Goal: Task Accomplishment & Management: Manage account settings

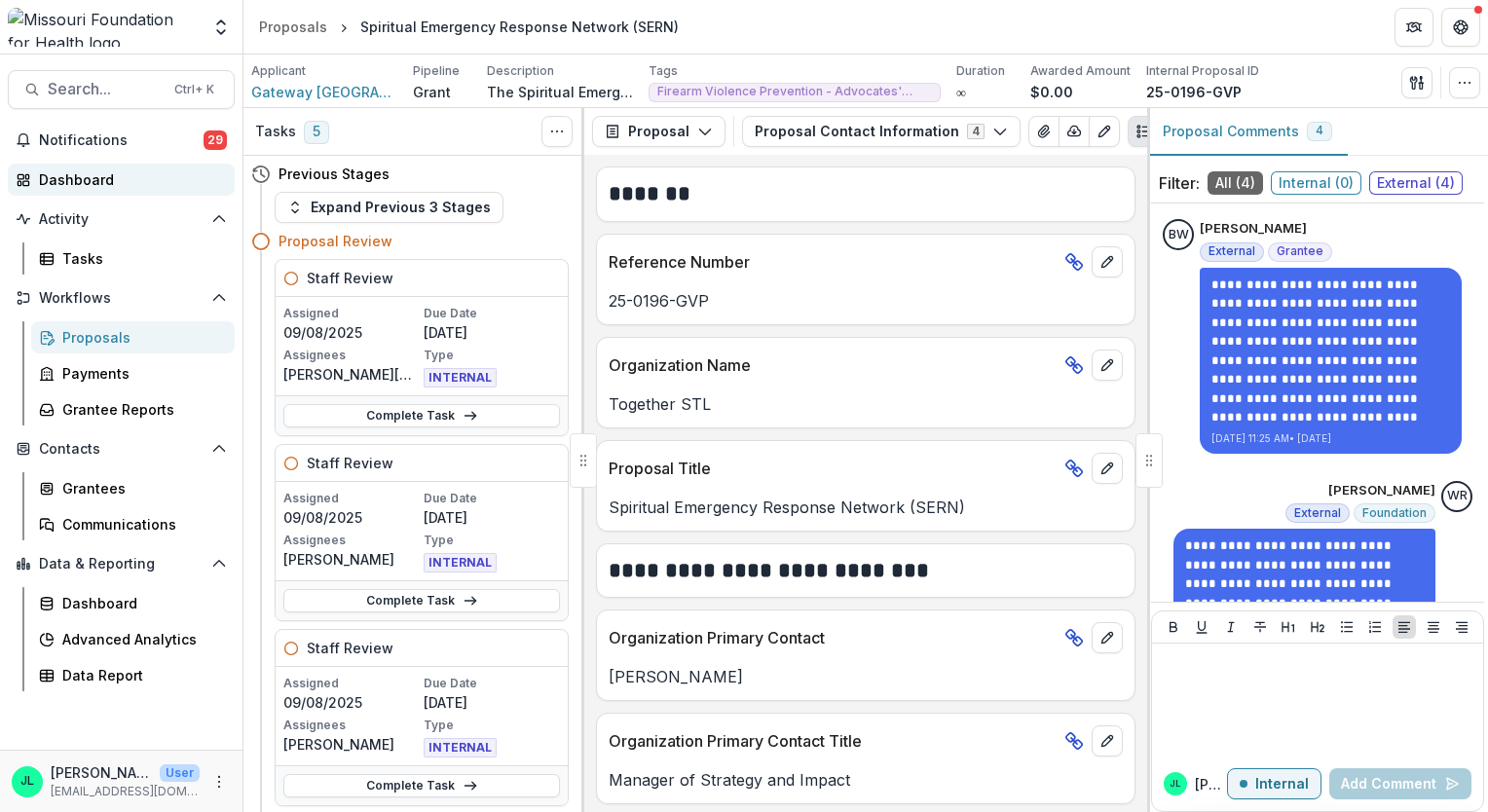
click at [102, 183] on div "Dashboard" at bounding box center [129, 180] width 181 height 20
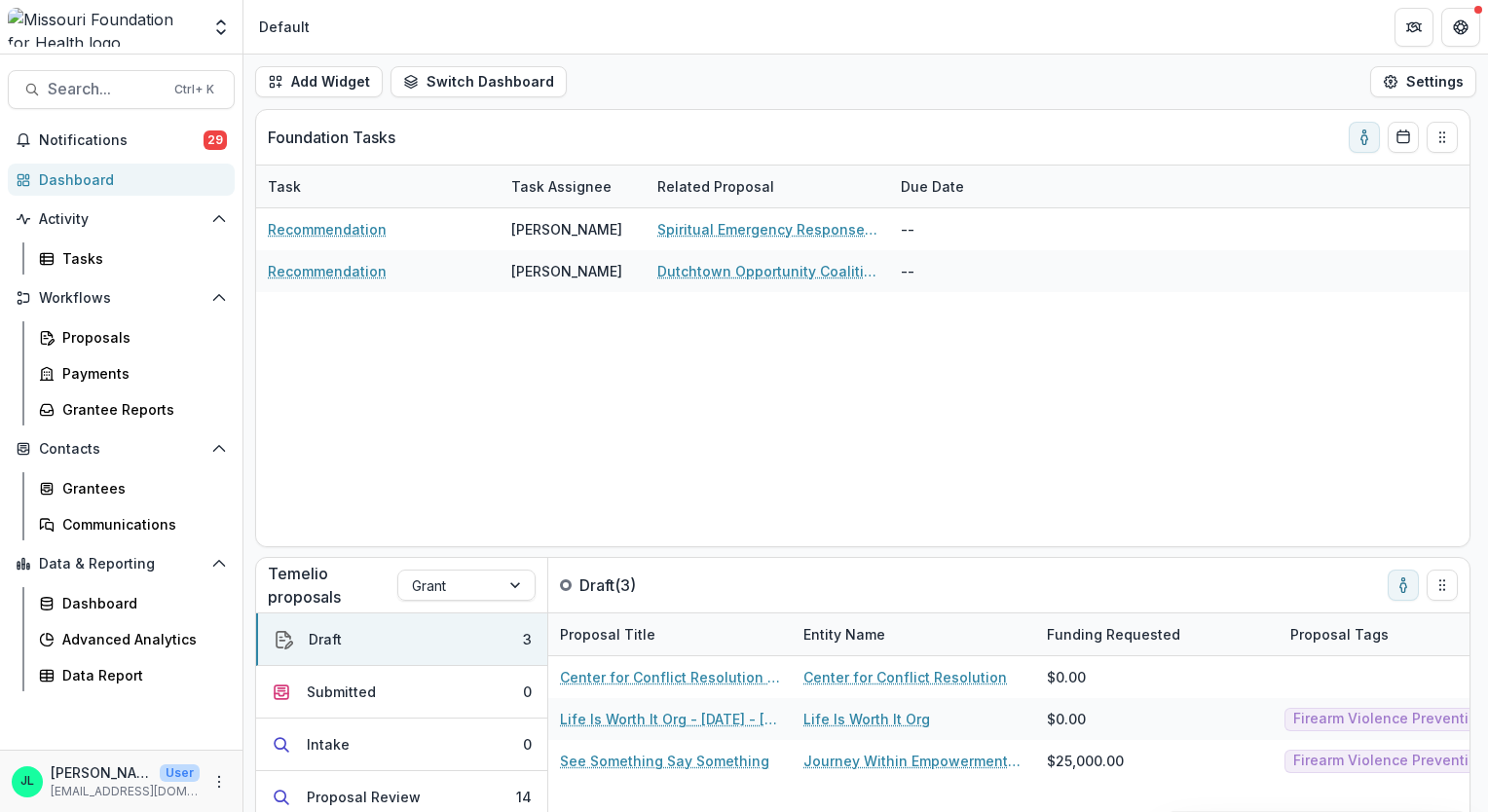
click at [1159, 375] on div "Recommendation [PERSON_NAME] Spiritual Emergency Response Network (SERN) -- Rec…" at bounding box center [862, 378] width 1214 height 338
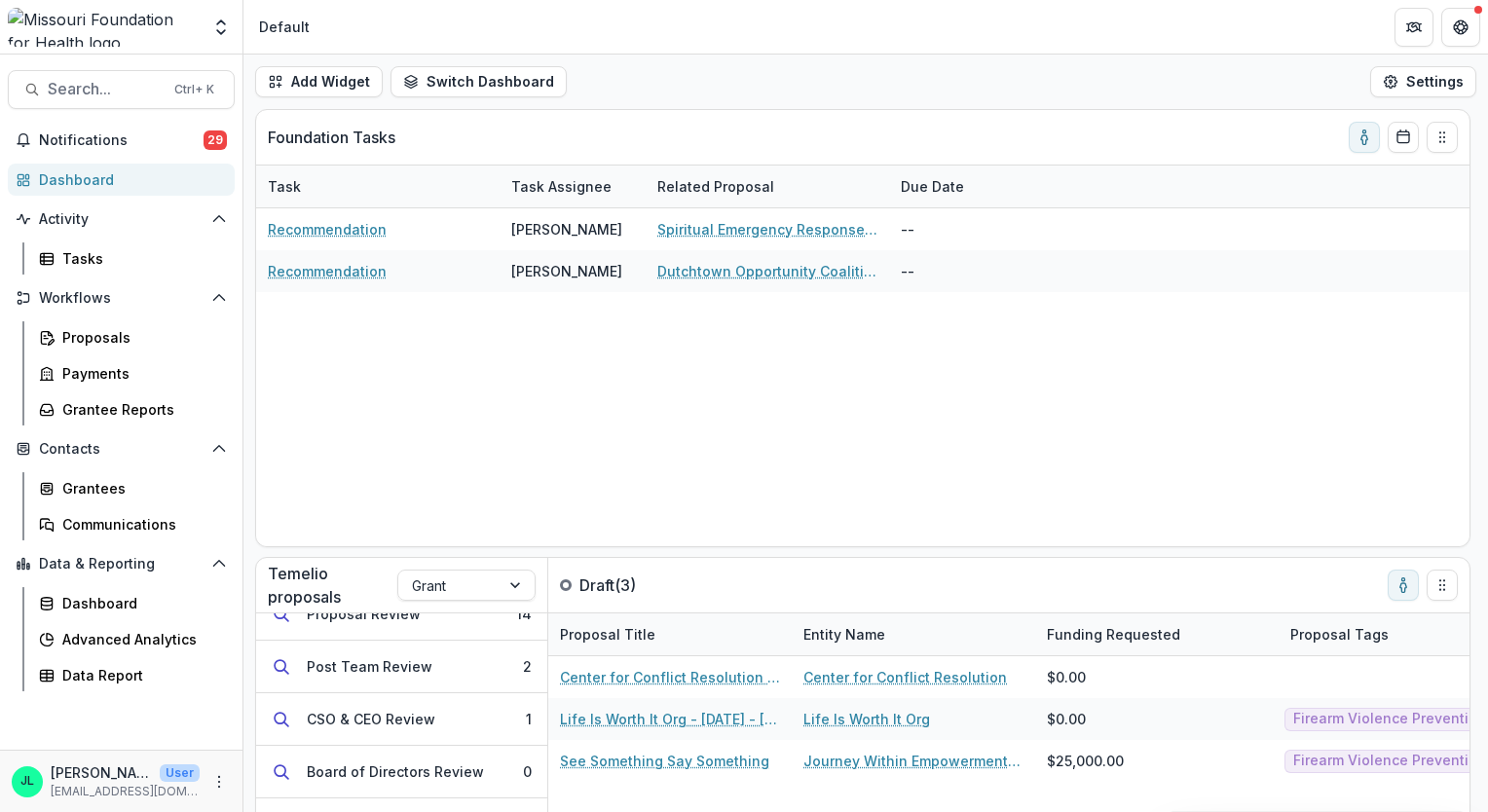
scroll to position [194, 0]
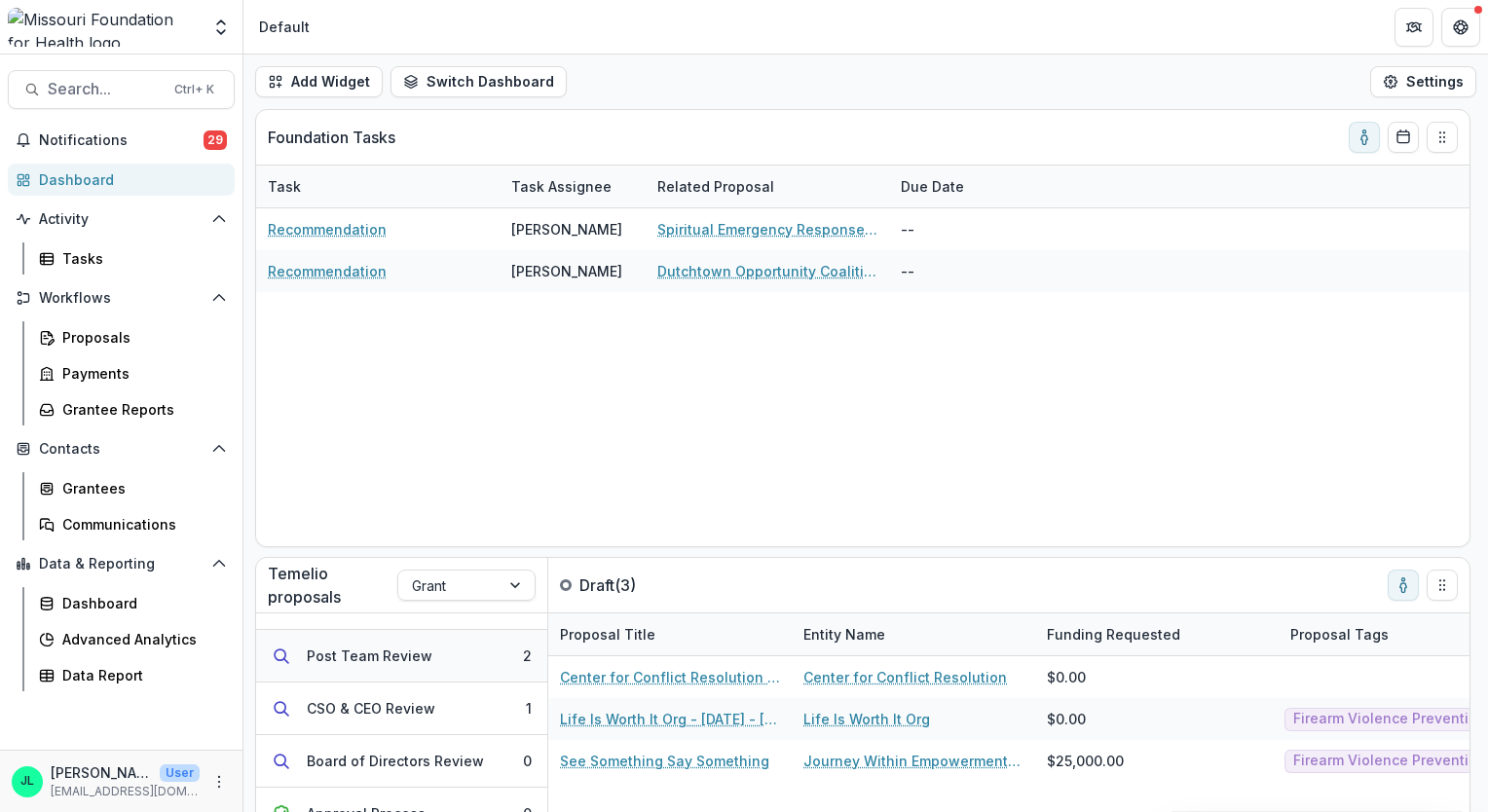
click at [401, 646] on div "Post Team Review" at bounding box center [369, 655] width 126 height 20
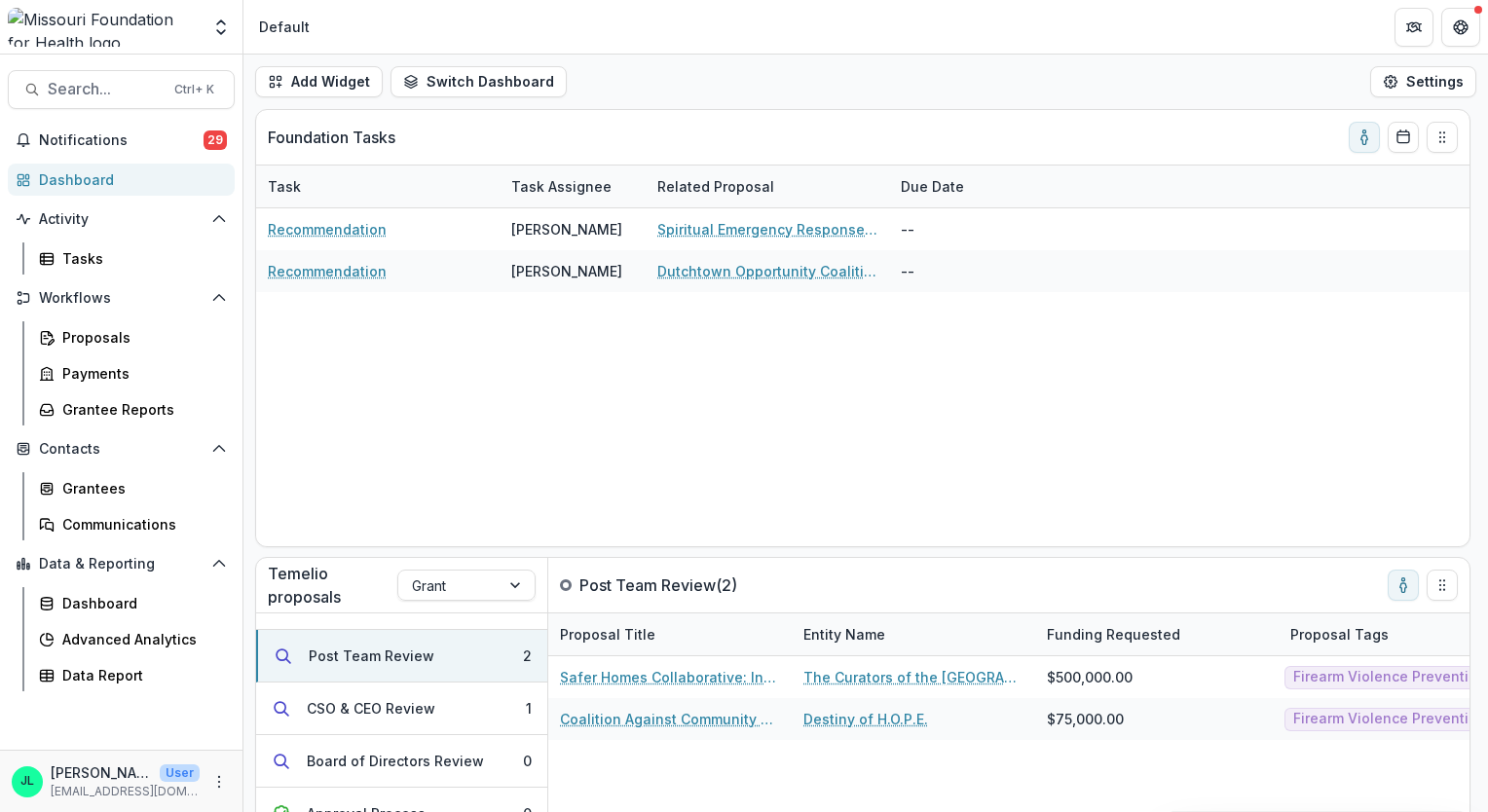
drag, startPoint x: 401, startPoint y: 646, endPoint x: 665, endPoint y: 641, distance: 264.0
click at [665, 641] on div "Draft 3 Submitted 0 Intake 0 Proposal Review 14 Post Team Review 2 CSO & CEO Re…" at bounding box center [862, 803] width 1214 height 382
click at [502, 713] on button "CSO & CEO Review 1" at bounding box center [401, 709] width 291 height 53
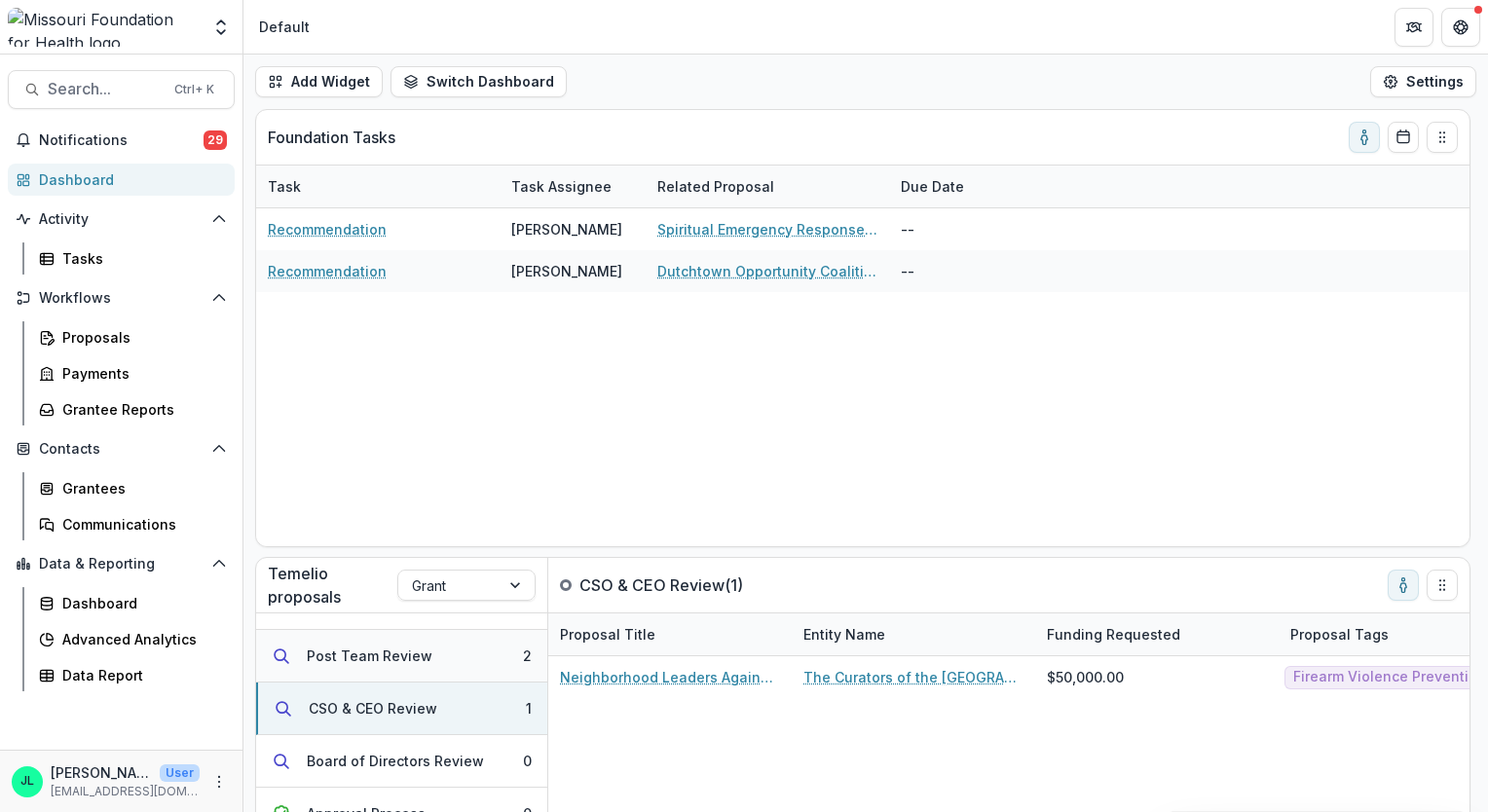
click at [449, 659] on button "Post Team Review 2" at bounding box center [401, 657] width 291 height 53
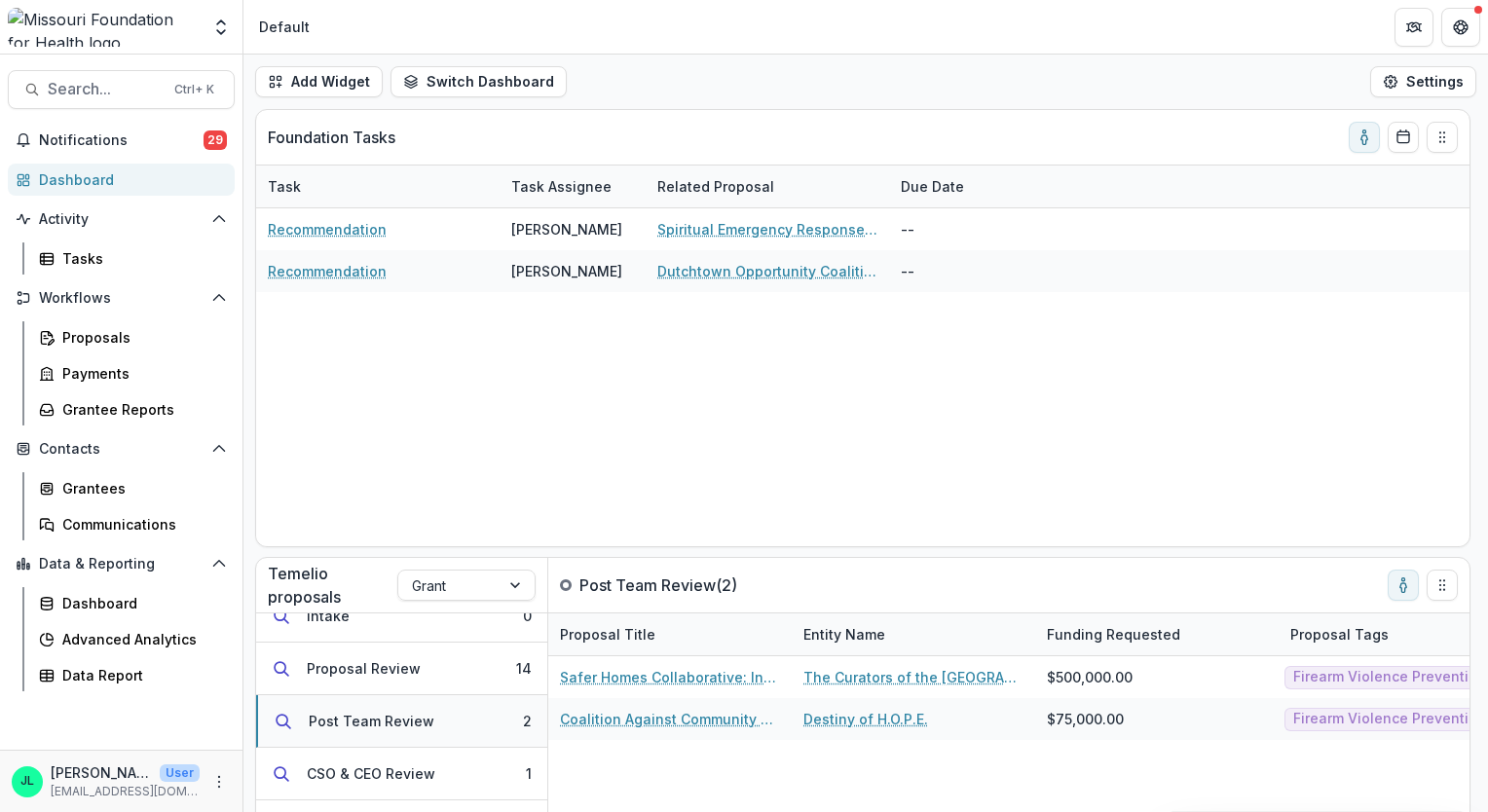
scroll to position [97, 0]
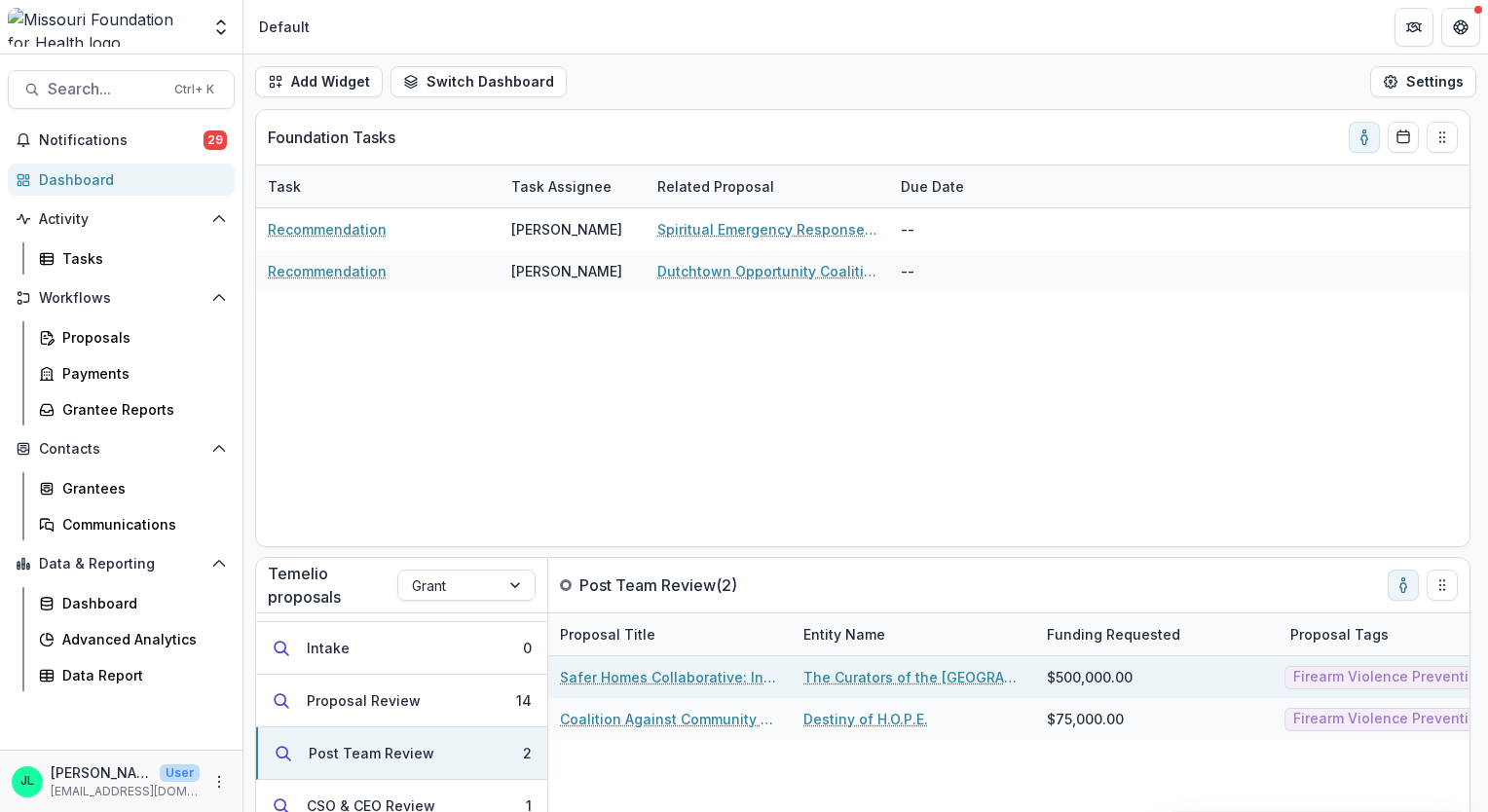
click at [658, 682] on link "Safer Homes Collaborative: Infrastructure & Sustainability Funding" at bounding box center [670, 676] width 220 height 20
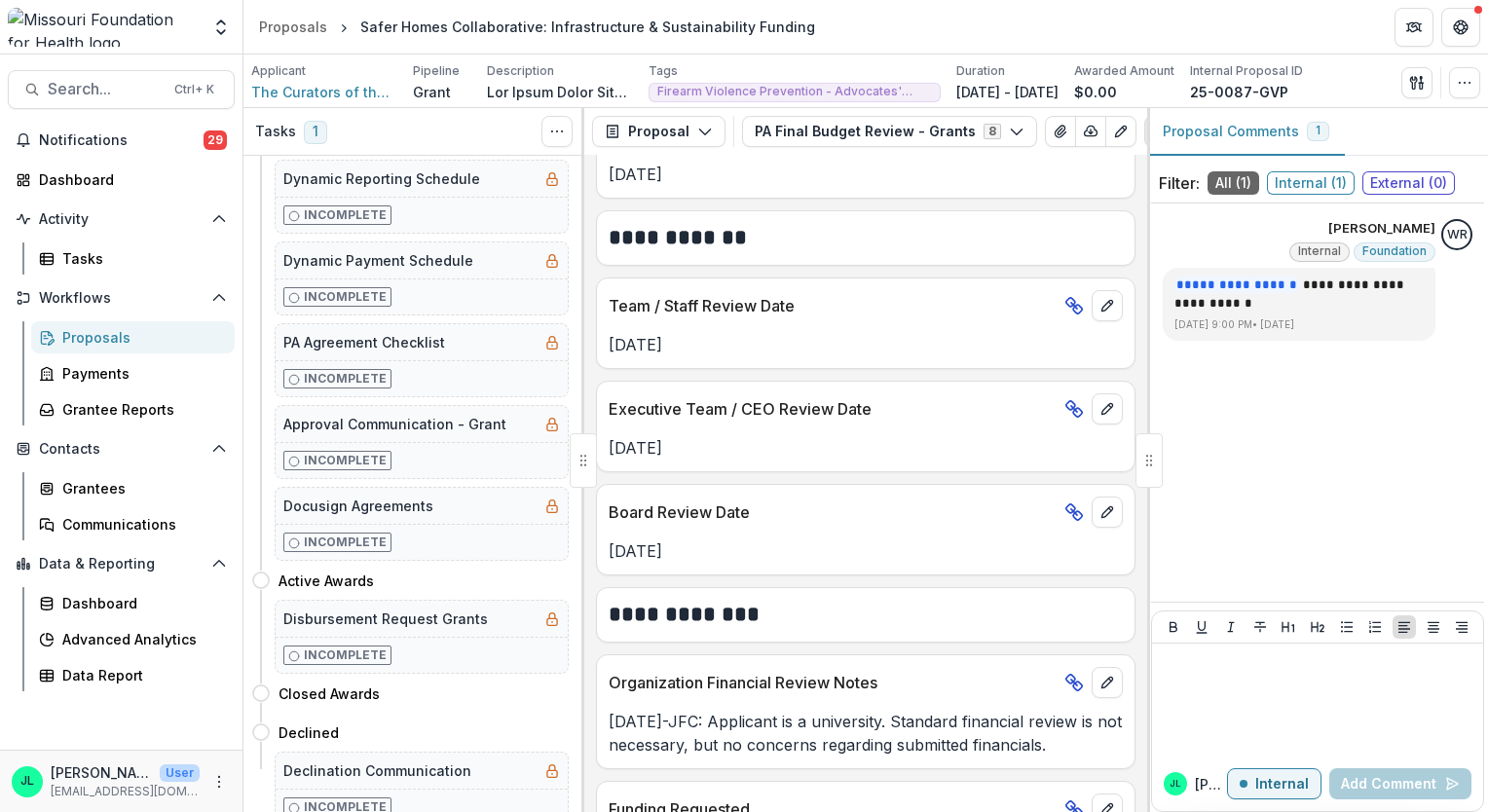
scroll to position [974, 0]
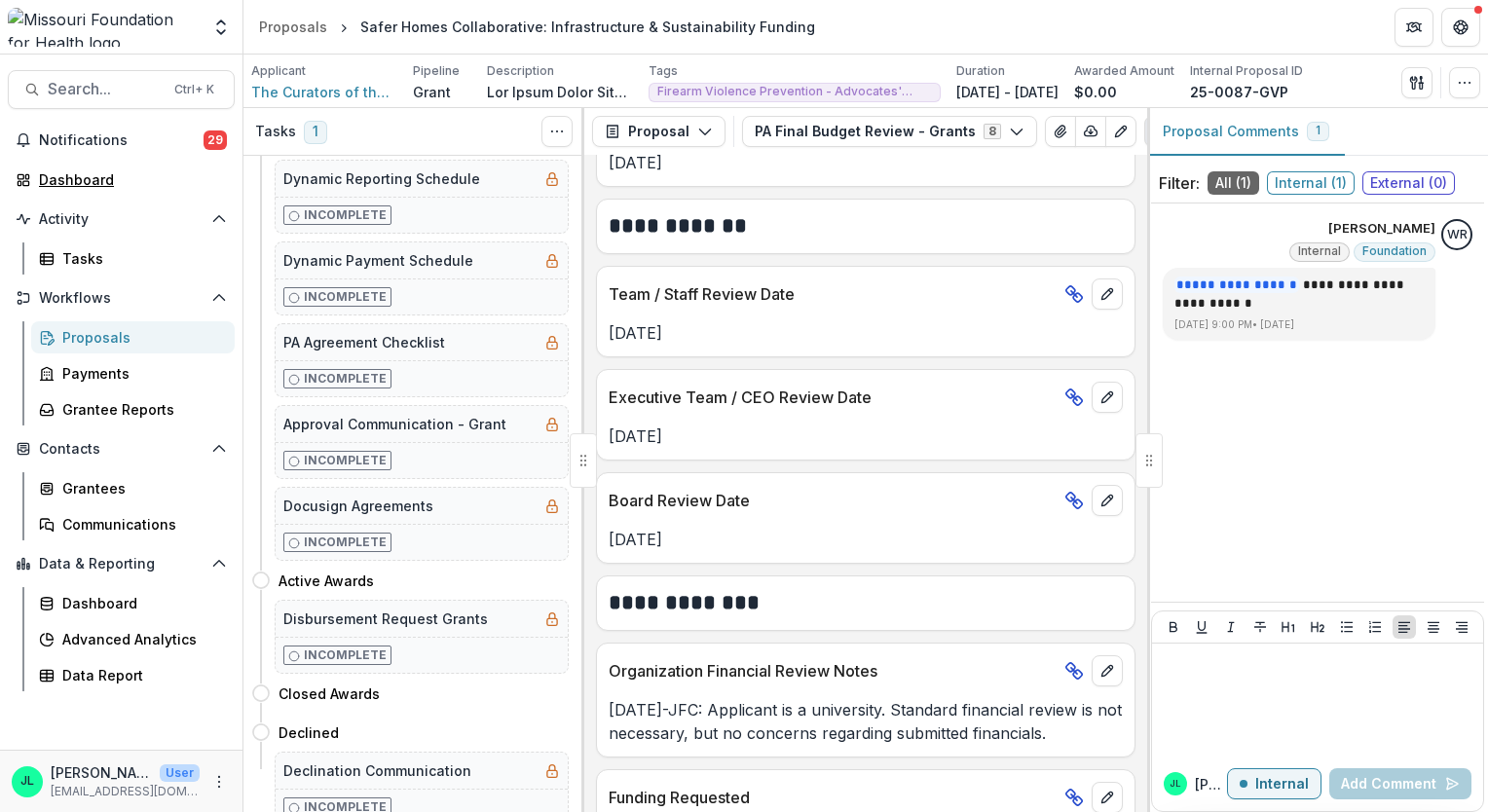
drag, startPoint x: 79, startPoint y: 181, endPoint x: 729, endPoint y: 622, distance: 785.5
click at [79, 181] on div "Dashboard" at bounding box center [129, 180] width 181 height 20
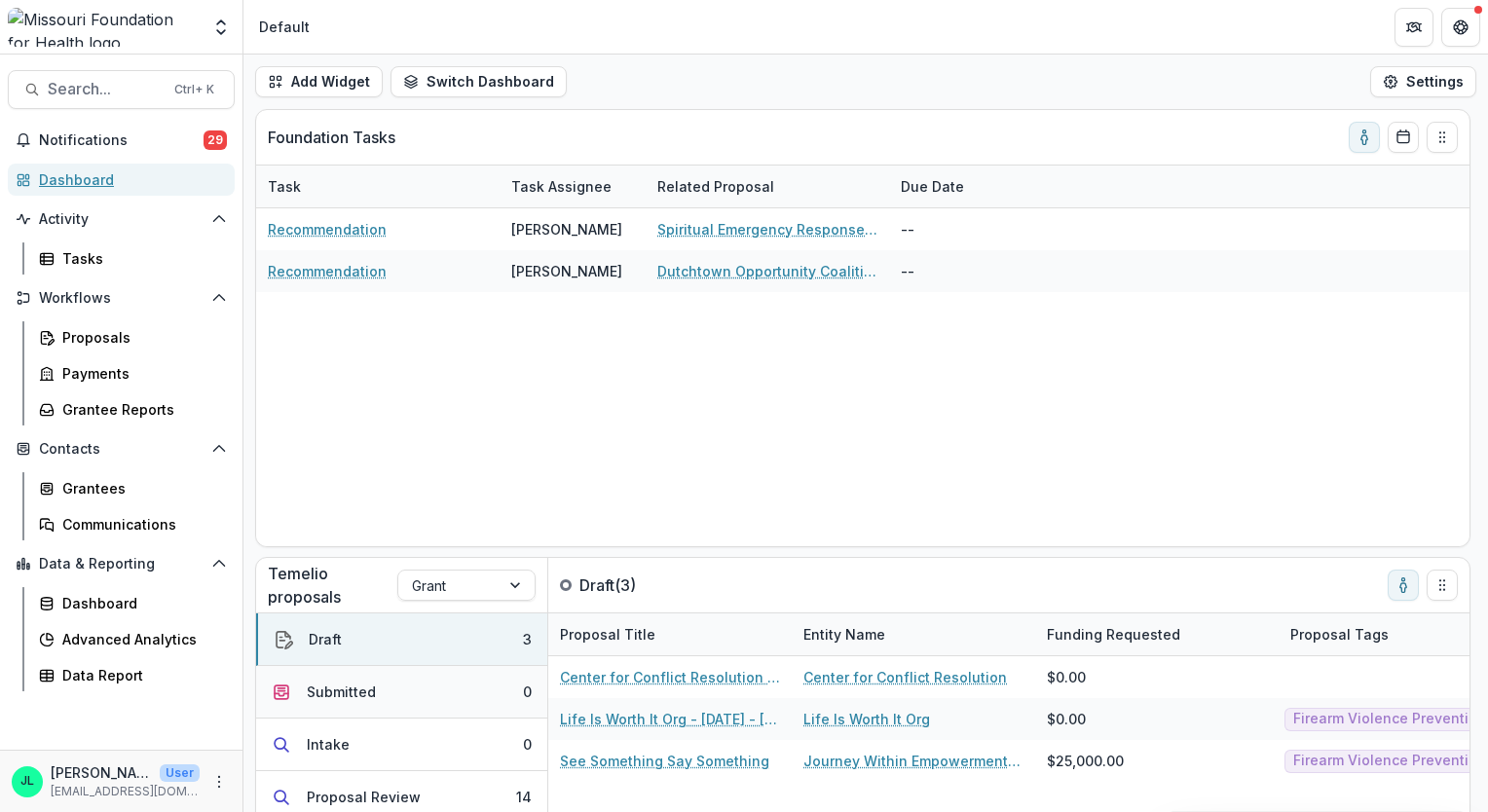
scroll to position [98, 0]
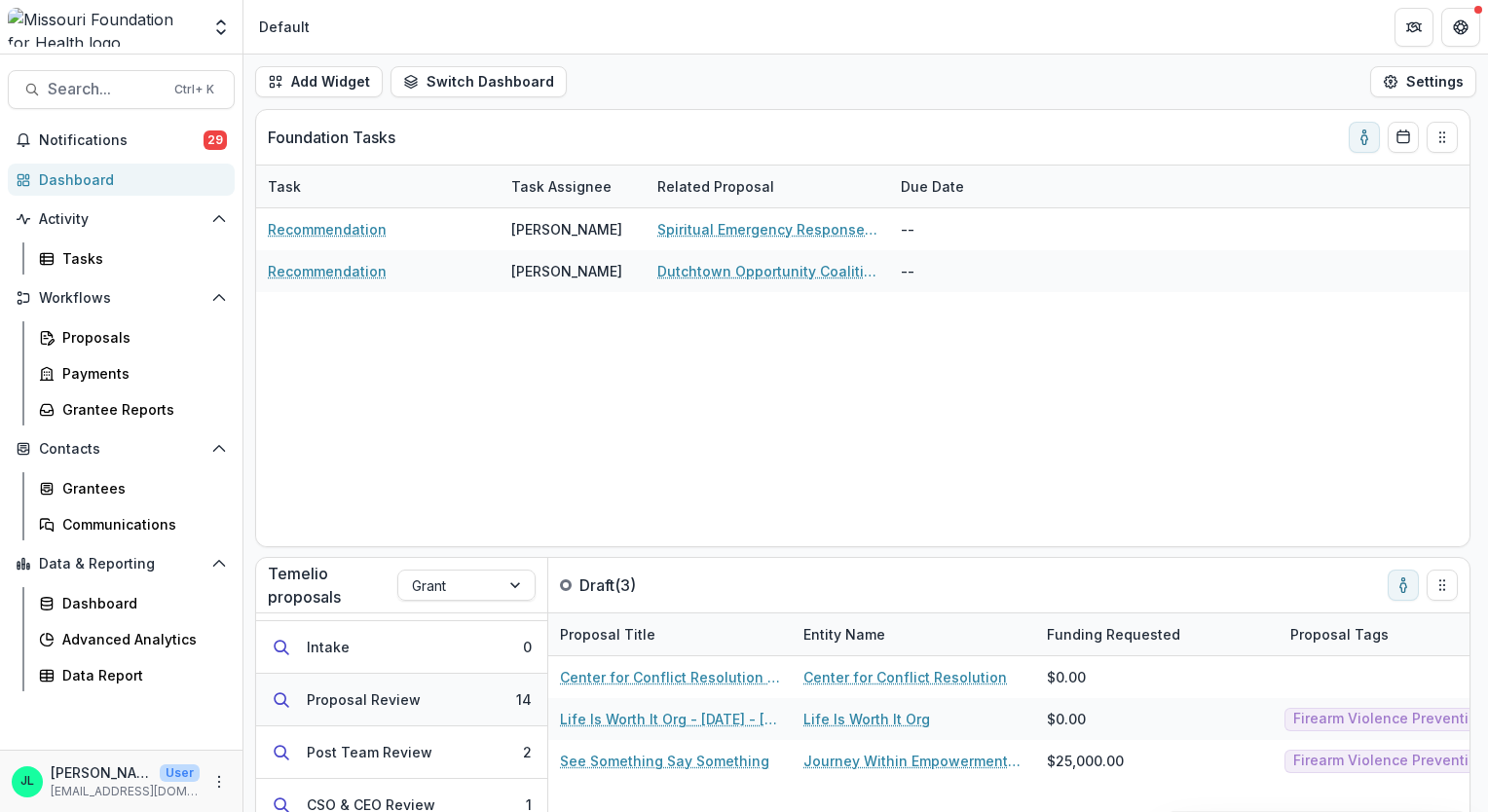
click at [415, 707] on button "Proposal Review 14" at bounding box center [401, 700] width 291 height 53
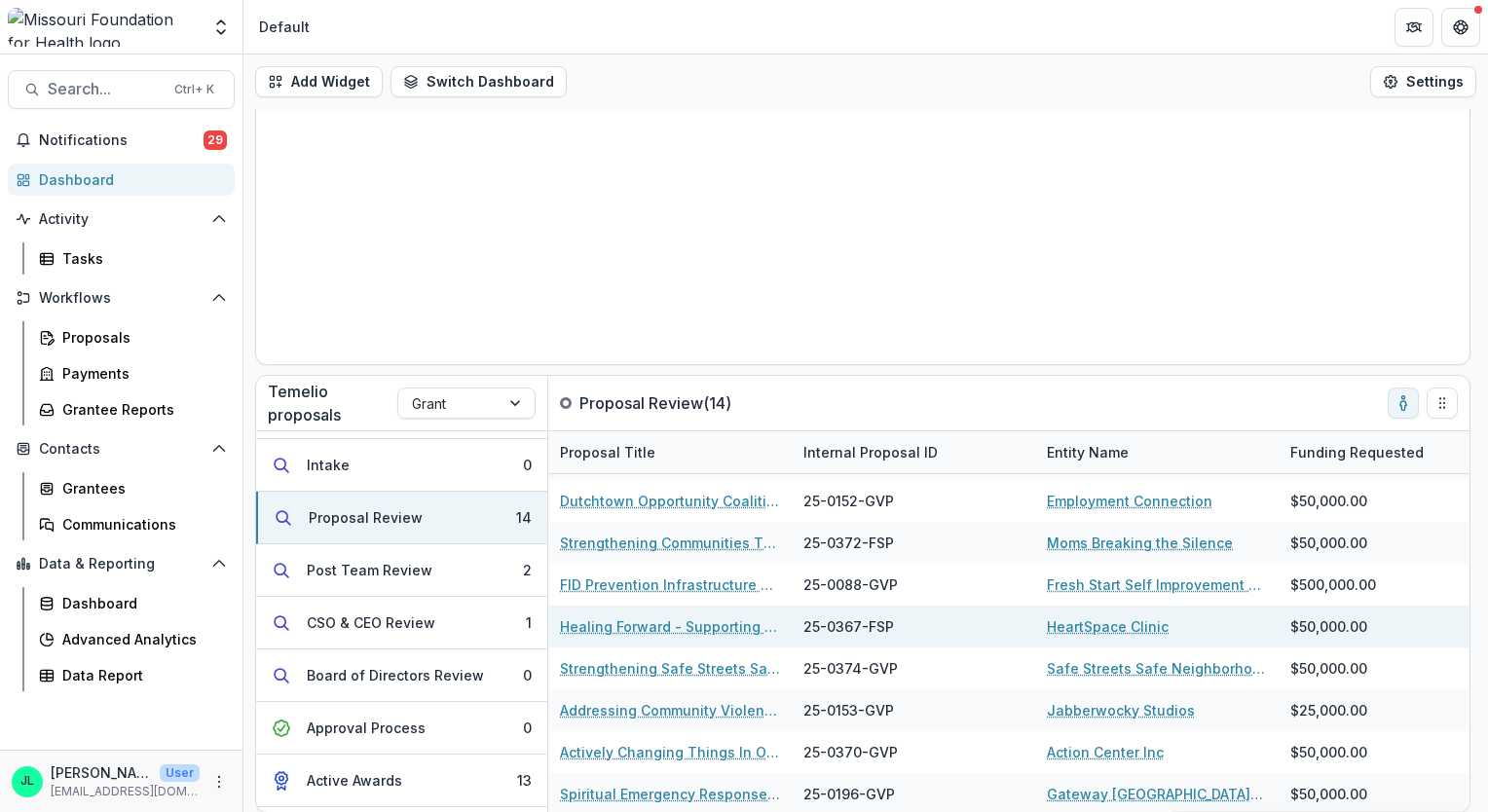
scroll to position [246, 0]
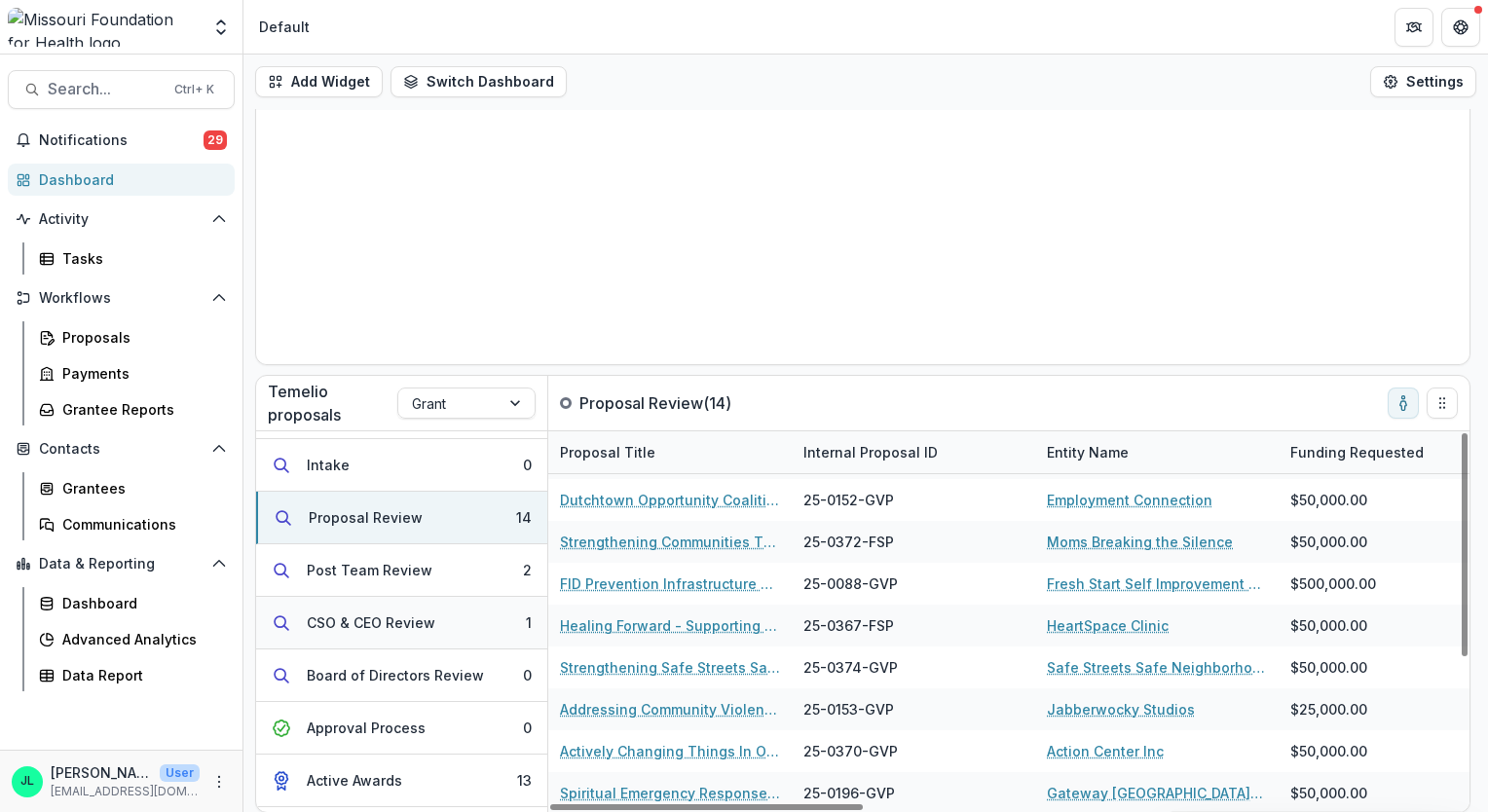
click at [468, 623] on button "CSO & CEO Review 1" at bounding box center [401, 624] width 291 height 53
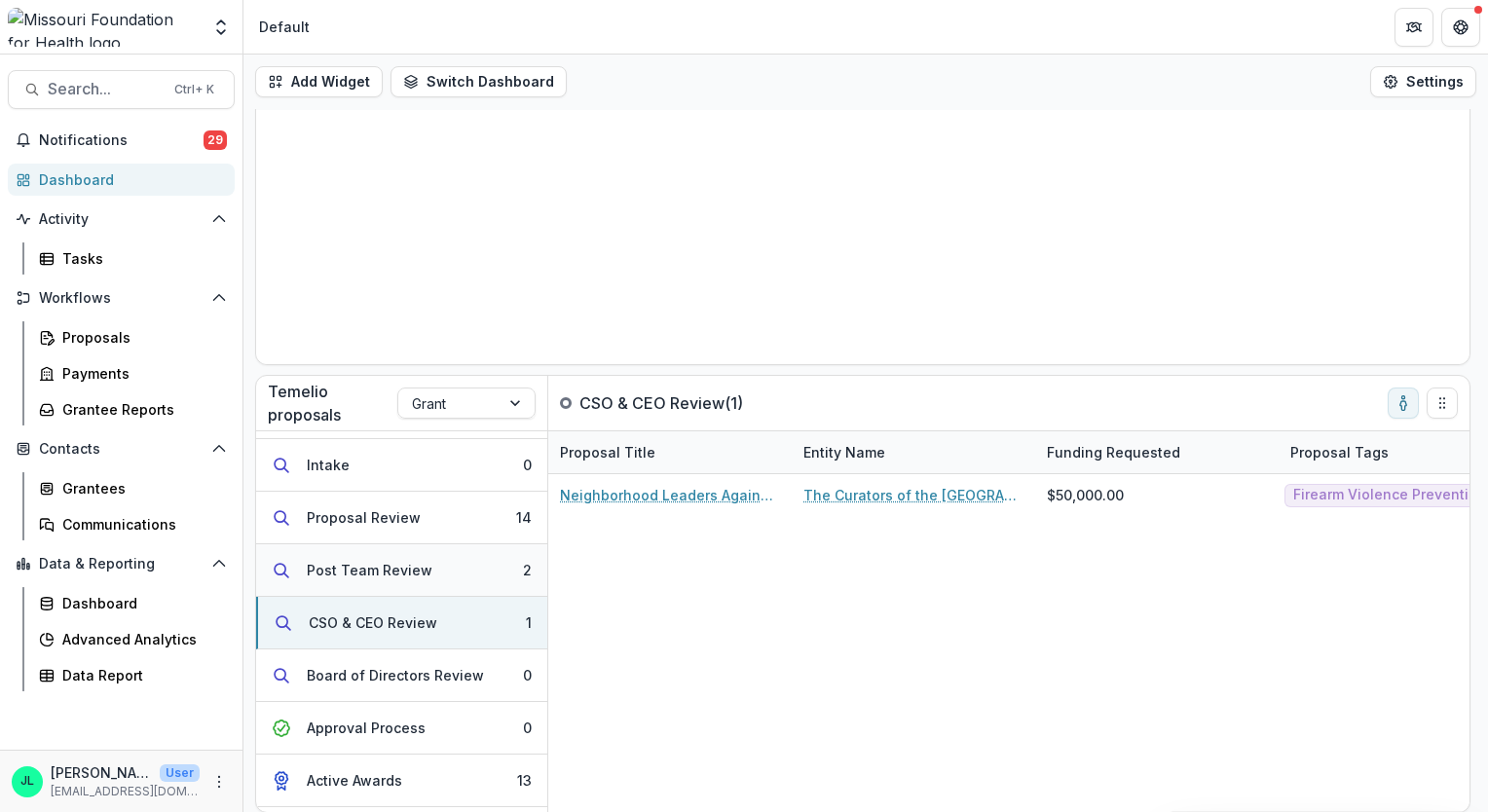
click at [467, 576] on button "Post Team Review 2" at bounding box center [401, 571] width 291 height 53
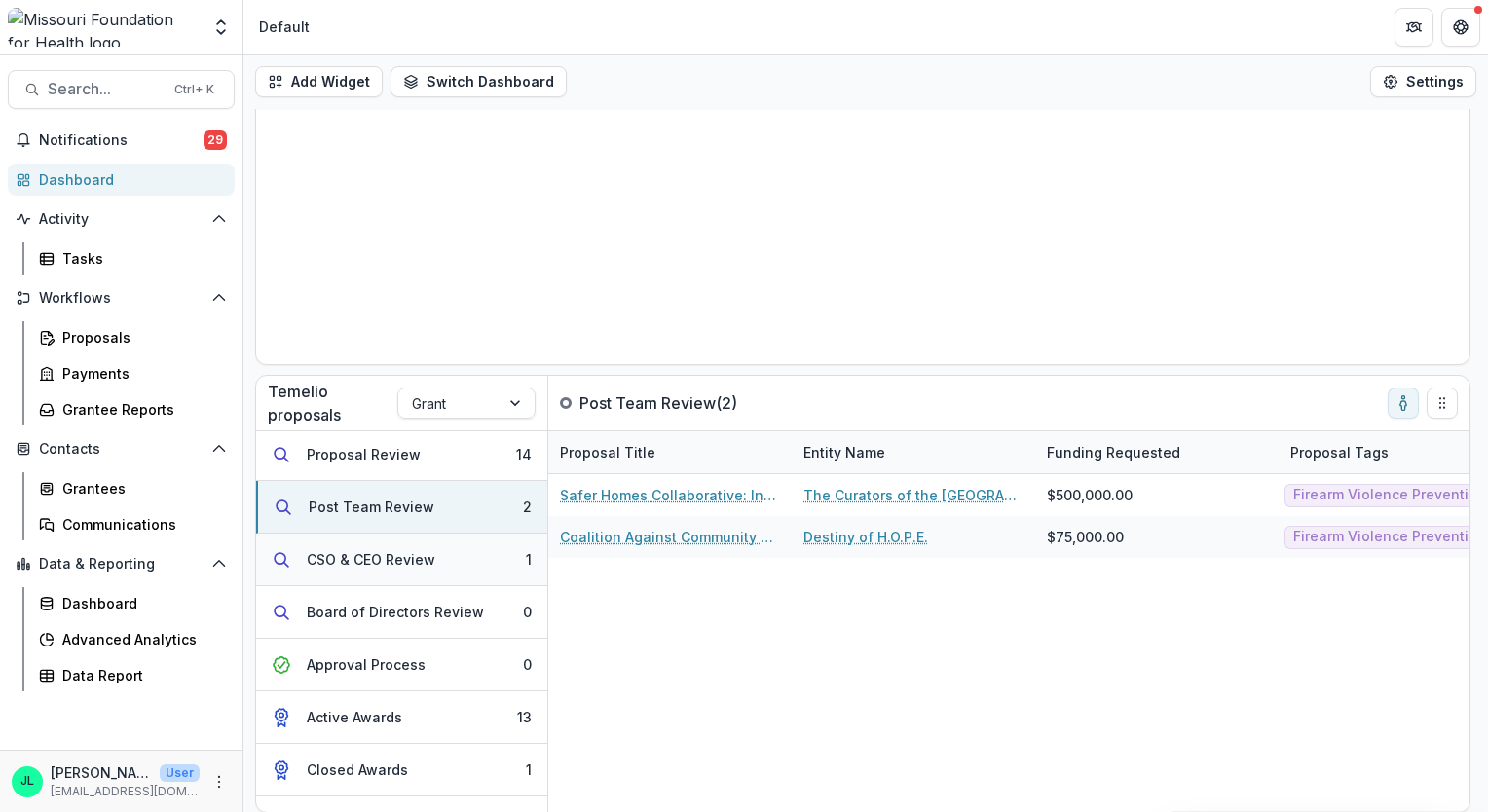
scroll to position [194, 0]
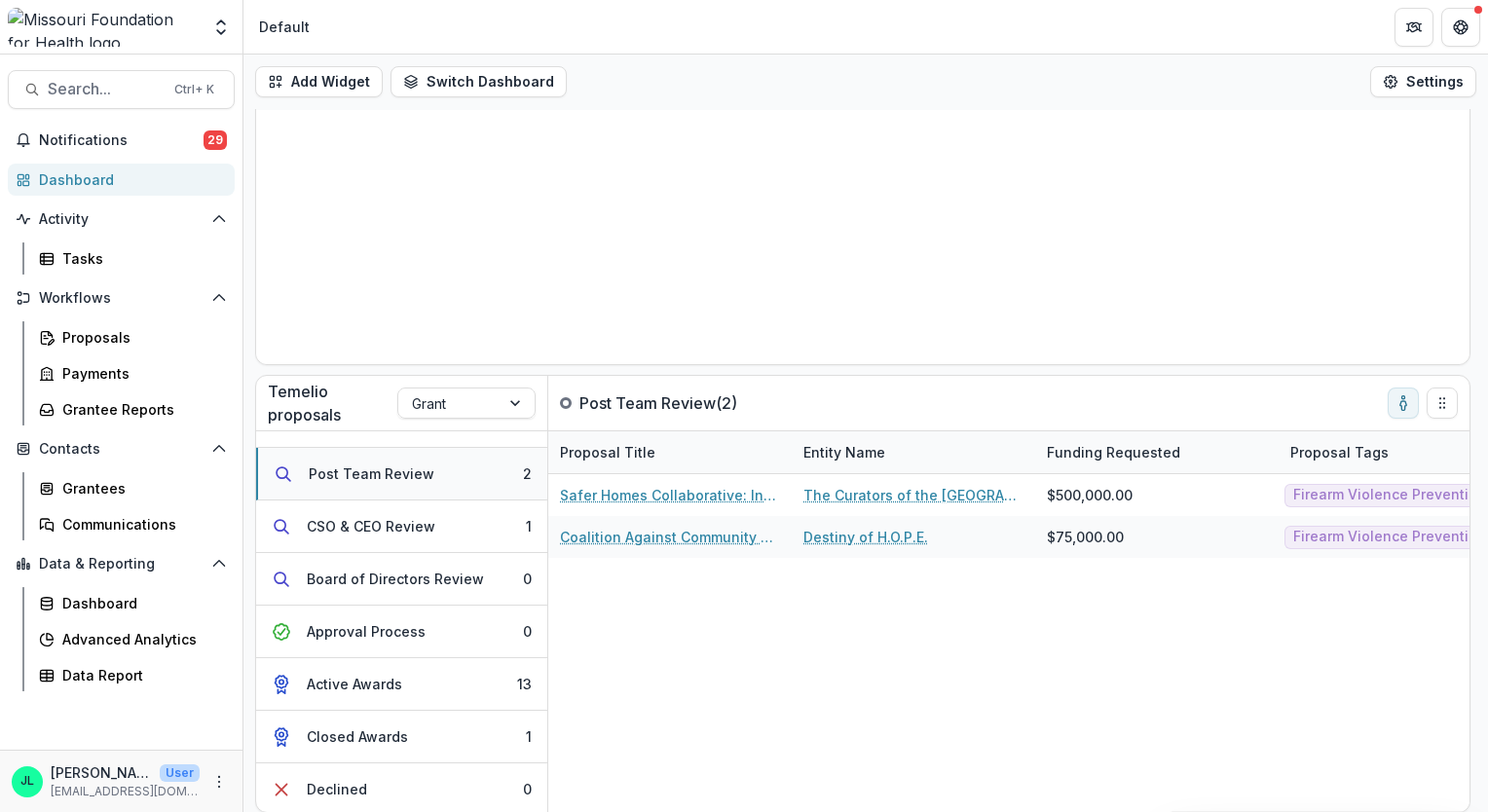
click at [415, 468] on div "Post Team Review" at bounding box center [371, 473] width 126 height 20
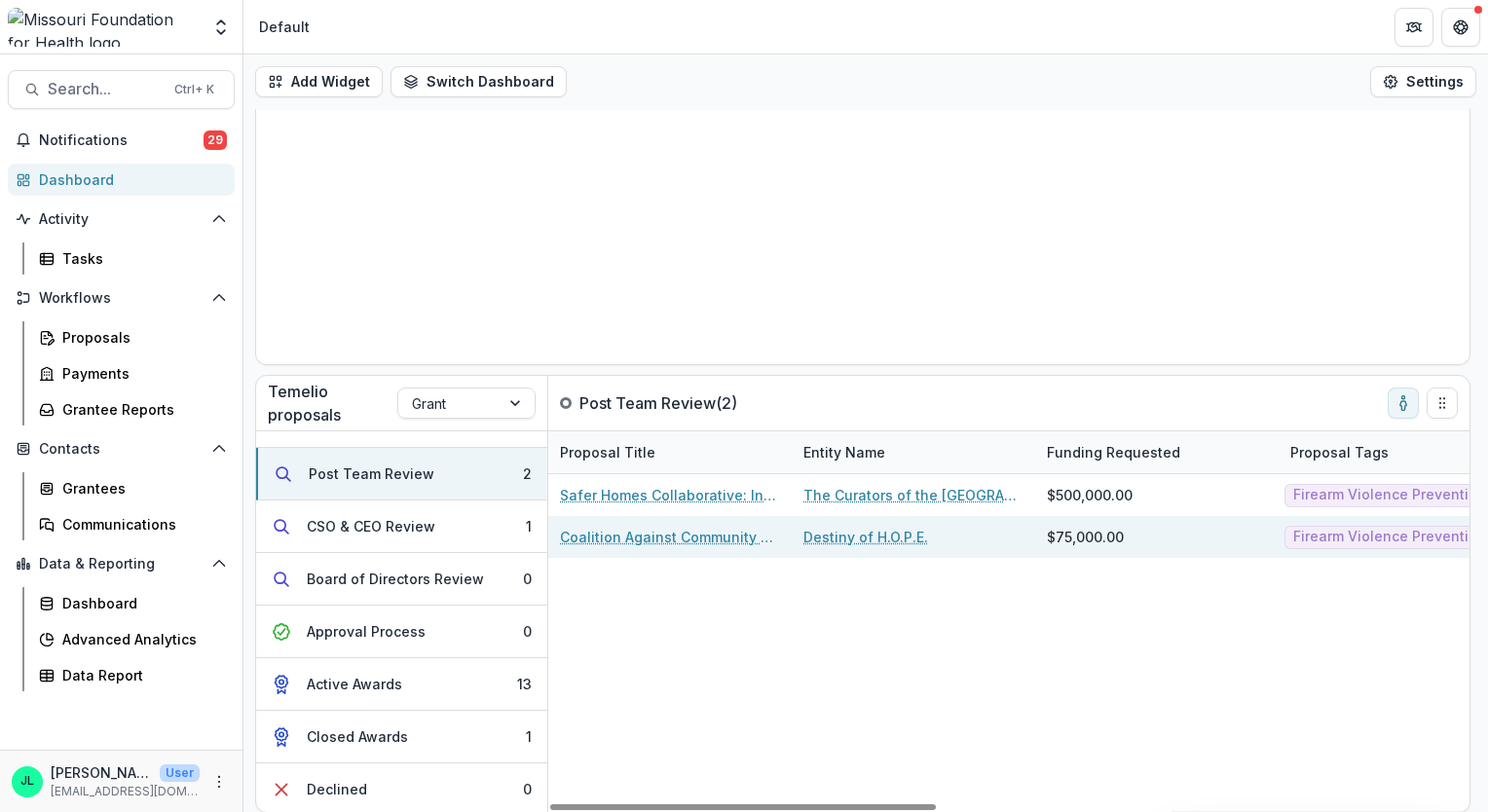
click at [693, 540] on link "Coalition Against Community Violence - Resource Assessment" at bounding box center [670, 537] width 220 height 20
